Goal: Task Accomplishment & Management: Use online tool/utility

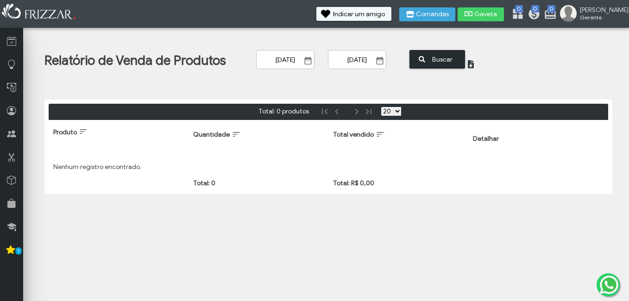
click at [430, 55] on span "Buscar" at bounding box center [442, 59] width 32 height 14
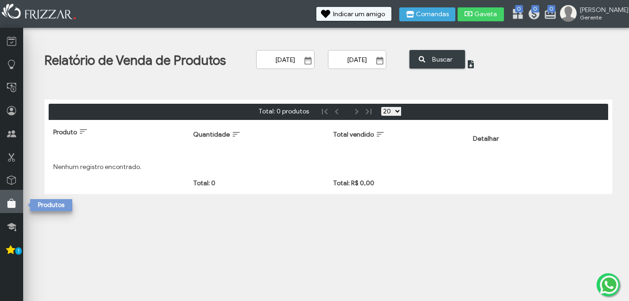
click at [15, 198] on icon at bounding box center [11, 204] width 9 height 12
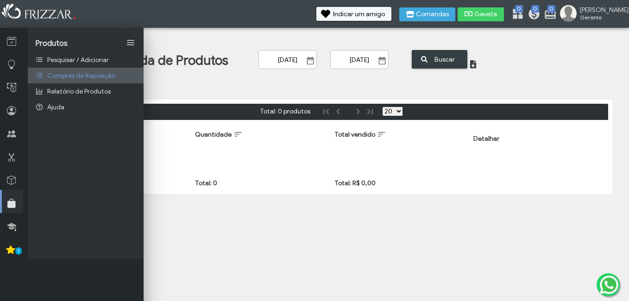
click at [80, 72] on span "Compras de Reposição" at bounding box center [81, 76] width 68 height 8
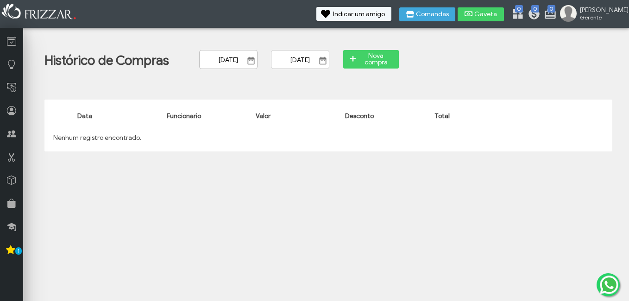
click at [375, 162] on body "ui-button BRUNO Gerente Minha Conta Home Treinamento Sair" at bounding box center [314, 150] width 629 height 301
click at [13, 201] on icon at bounding box center [11, 204] width 9 height 12
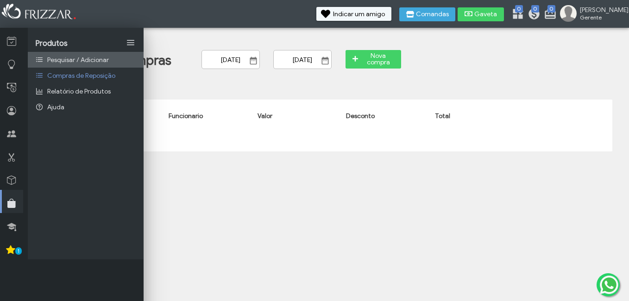
click at [55, 61] on span "Pesquisar / Adicionar" at bounding box center [78, 60] width 62 height 8
